Goal: Obtain resource: Download file/media

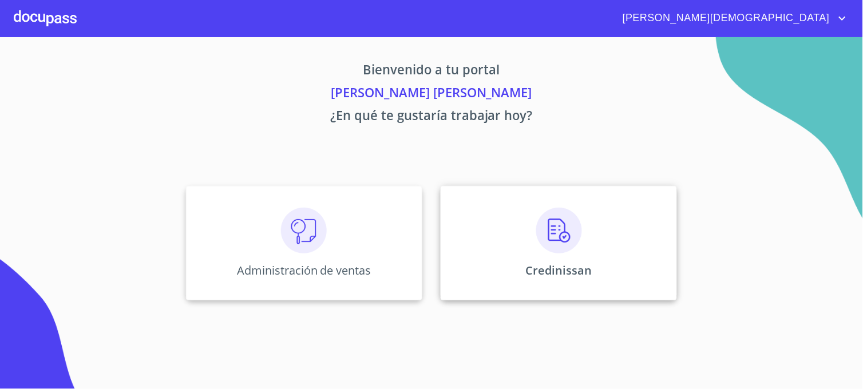
click at [466, 281] on div "Credinissan" at bounding box center [559, 243] width 236 height 114
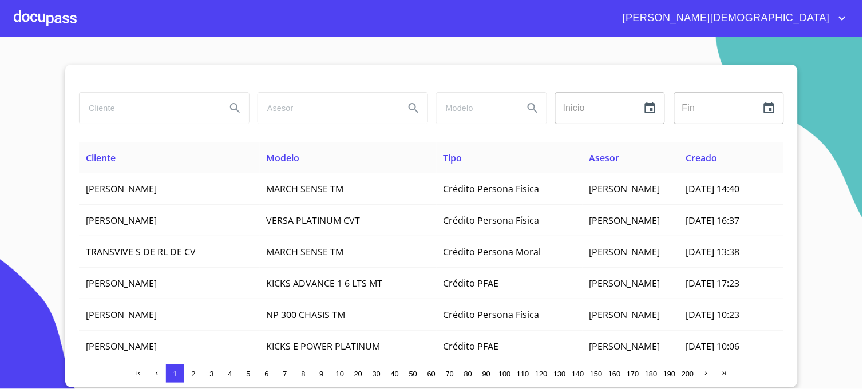
click at [181, 114] on input "search" at bounding box center [148, 108] width 137 height 31
type input "[PERSON_NAME]"
click at [230, 114] on icon "Search" at bounding box center [235, 108] width 14 height 14
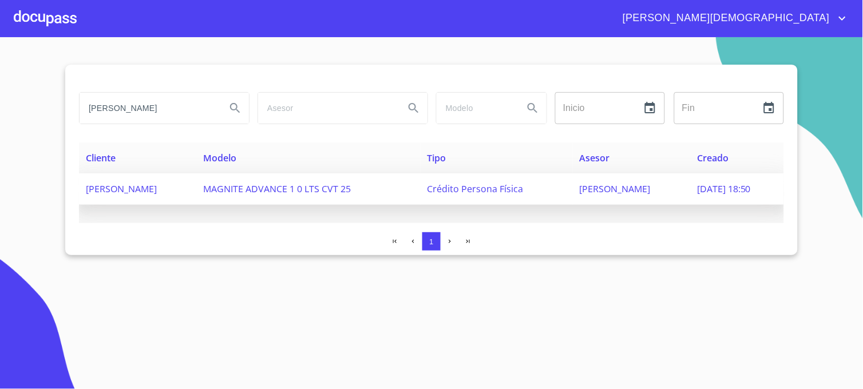
click at [610, 189] on span "[PERSON_NAME]" at bounding box center [615, 189] width 71 height 13
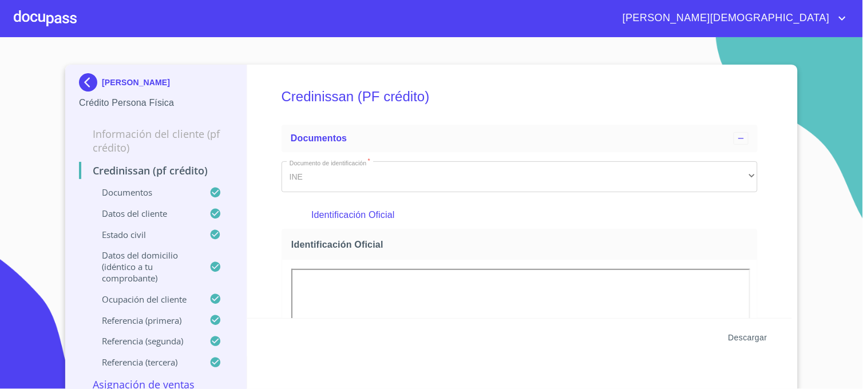
click at [744, 339] on span "Descargar" at bounding box center [748, 338] width 39 height 14
drag, startPoint x: 832, startPoint y: 177, endPoint x: 663, endPoint y: 151, distance: 171.5
click at [832, 177] on section "[PERSON_NAME] Crédito Persona Física Información del cliente (PF crédito) Credi…" at bounding box center [431, 213] width 863 height 352
click at [79, 84] on img at bounding box center [90, 82] width 23 height 18
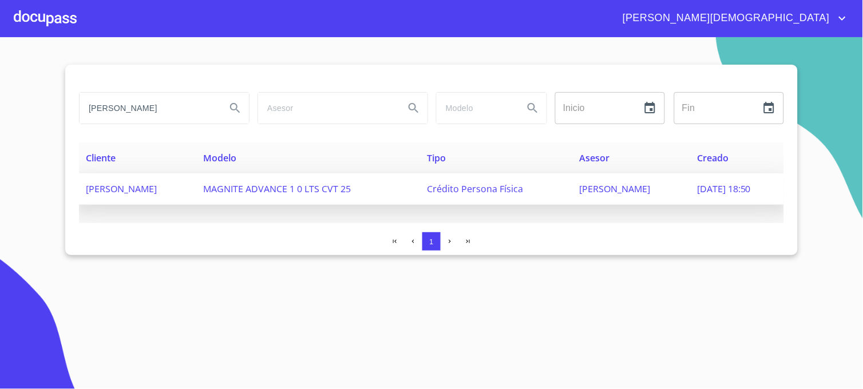
click at [604, 189] on span "[PERSON_NAME]" at bounding box center [615, 189] width 71 height 13
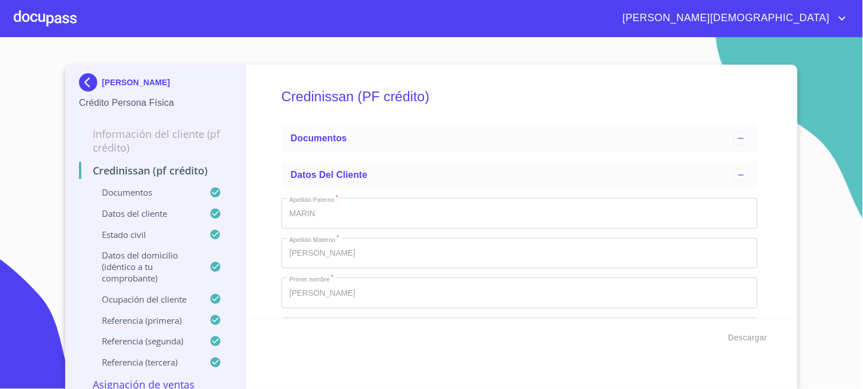
type input "[DATE]"
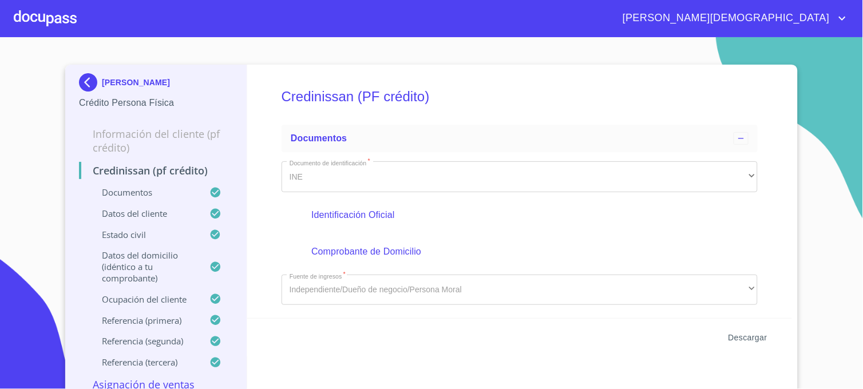
click at [745, 339] on span "Descargar" at bounding box center [748, 338] width 39 height 14
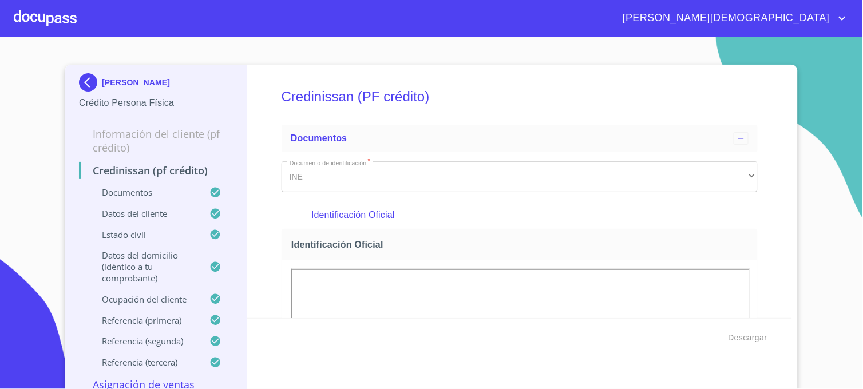
click at [82, 82] on img at bounding box center [90, 82] width 23 height 18
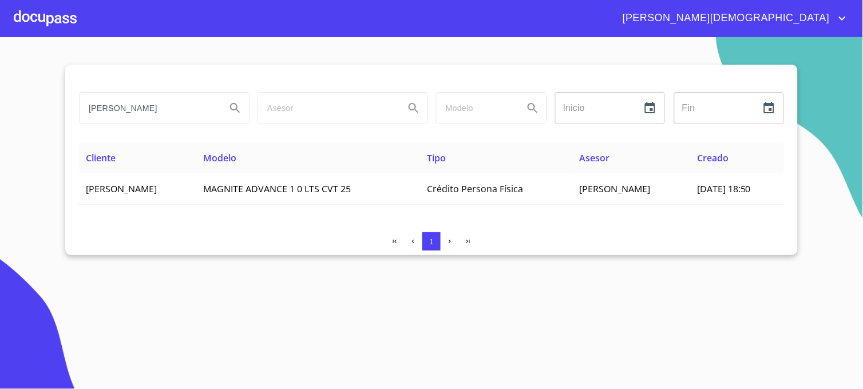
drag, startPoint x: 82, startPoint y: 120, endPoint x: 62, endPoint y: 122, distance: 20.2
click at [62, 122] on section "[PERSON_NAME] Inicio ​ Fin ​ Cliente Modelo Tipo Asesor Creado [PERSON_NAME] MA…" at bounding box center [431, 213] width 863 height 352
type input "LUMINICAGDL"
click at [235, 108] on icon "Search" at bounding box center [235, 108] width 14 height 14
